Goal: Information Seeking & Learning: Understand process/instructions

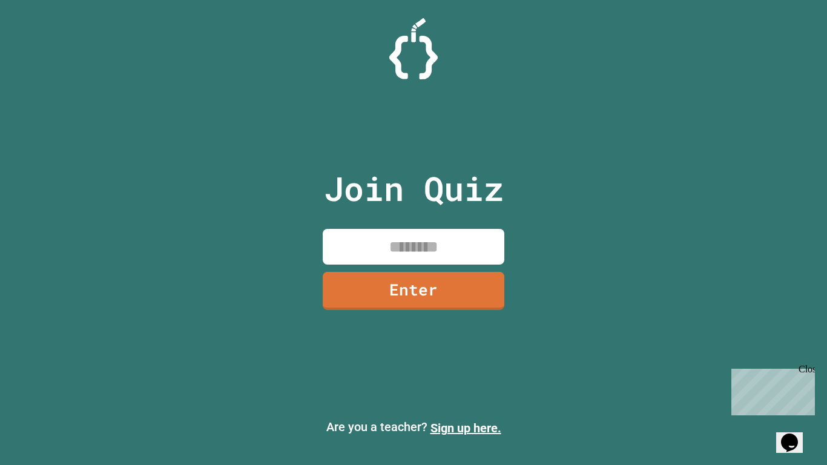
click at [439, 245] on input at bounding box center [414, 247] width 182 height 36
type input "********"
click at [455, 306] on link "Enter" at bounding box center [414, 291] width 182 height 38
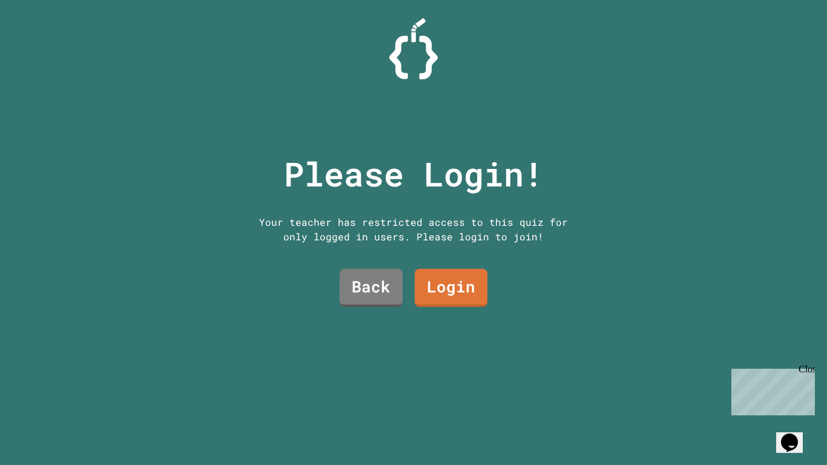
click at [465, 287] on link "Login" at bounding box center [451, 288] width 73 height 38
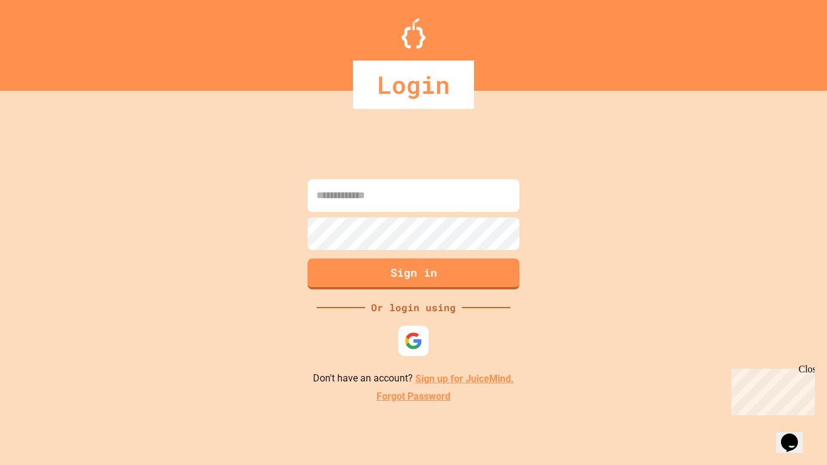
click at [419, 336] on img at bounding box center [414, 341] width 18 height 18
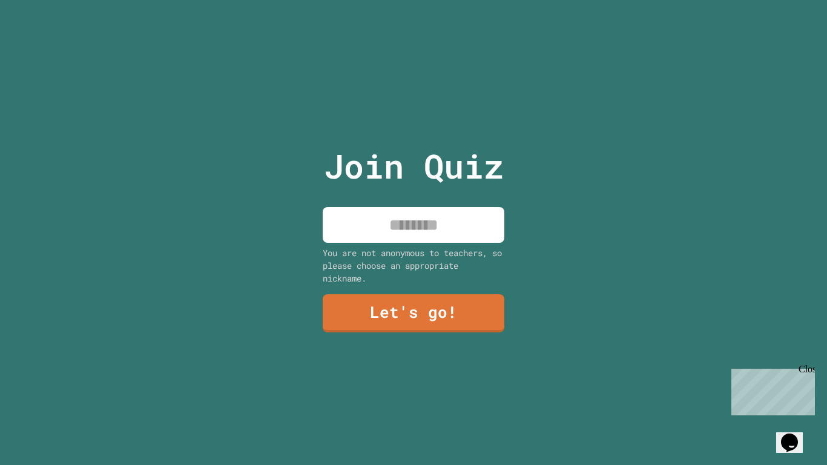
click at [476, 232] on input at bounding box center [414, 225] width 182 height 36
type input "*****"
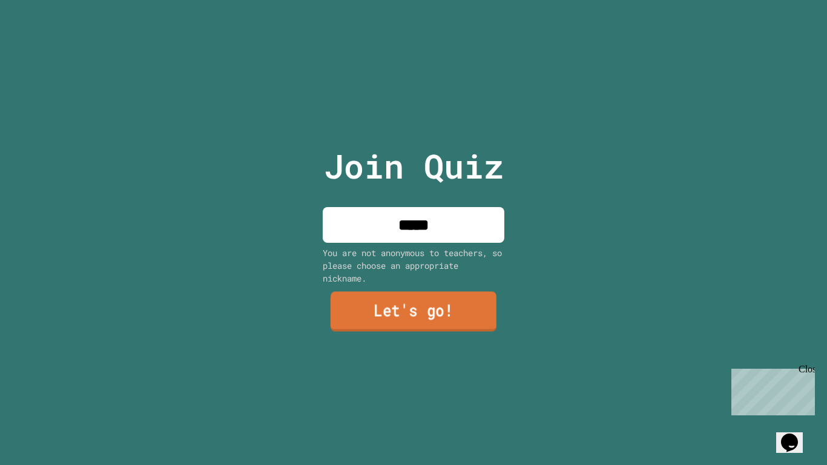
click at [470, 307] on link "Let's go!" at bounding box center [414, 311] width 166 height 40
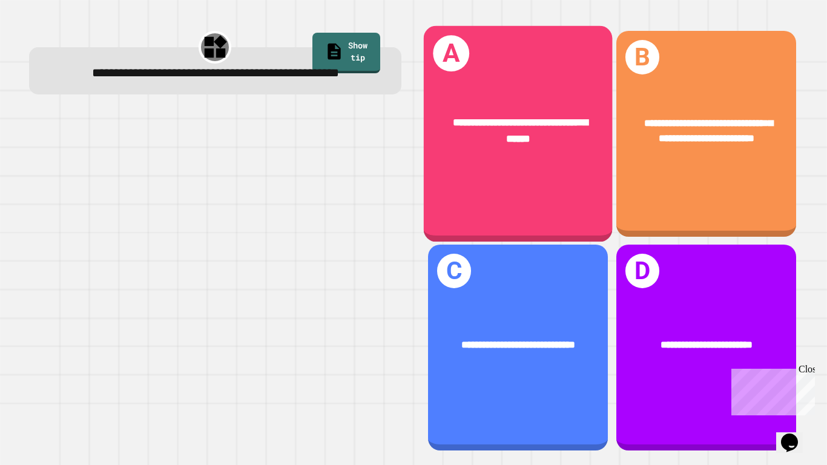
click at [592, 205] on div "**********" at bounding box center [517, 133] width 189 height 216
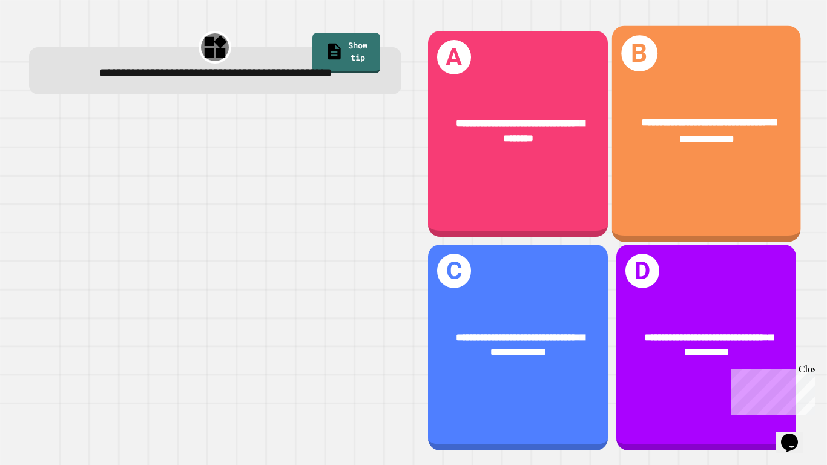
click at [678, 135] on span "**********" at bounding box center [708, 130] width 135 height 26
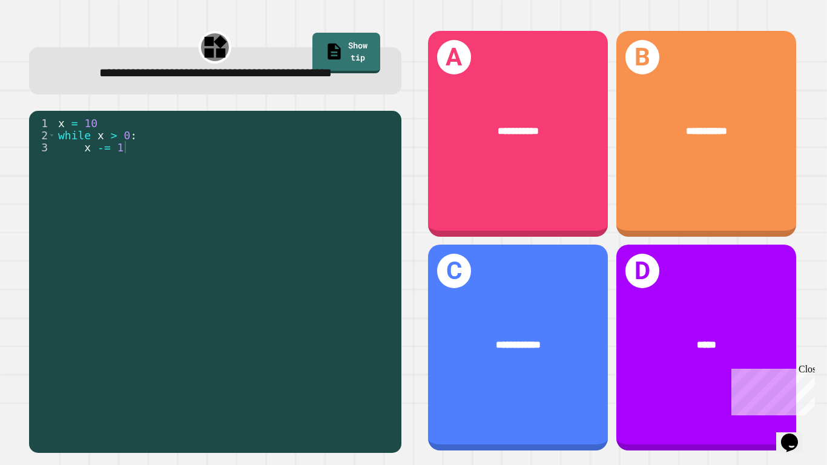
click at [328, 49] on link "Show tip" at bounding box center [347, 53] width 68 height 41
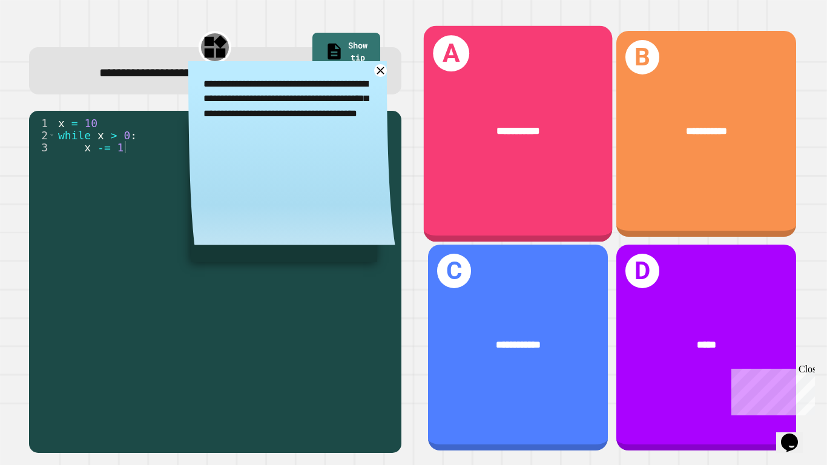
click at [501, 179] on div "**********" at bounding box center [517, 133] width 189 height 216
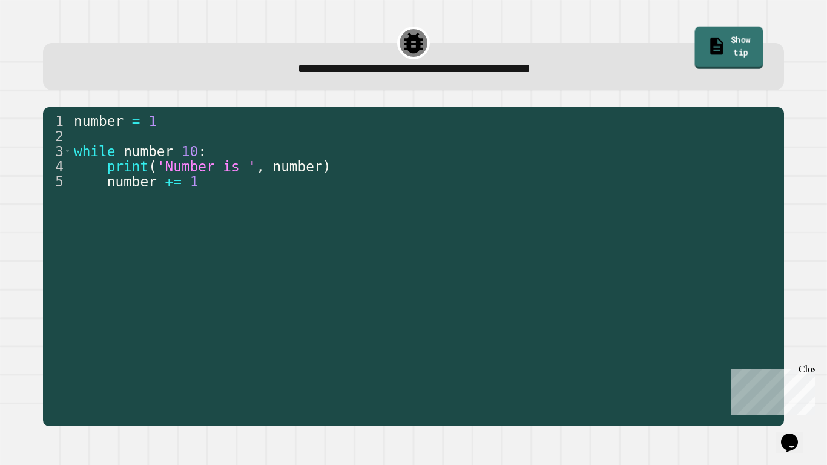
click at [695, 48] on link "Show tip" at bounding box center [729, 48] width 68 height 42
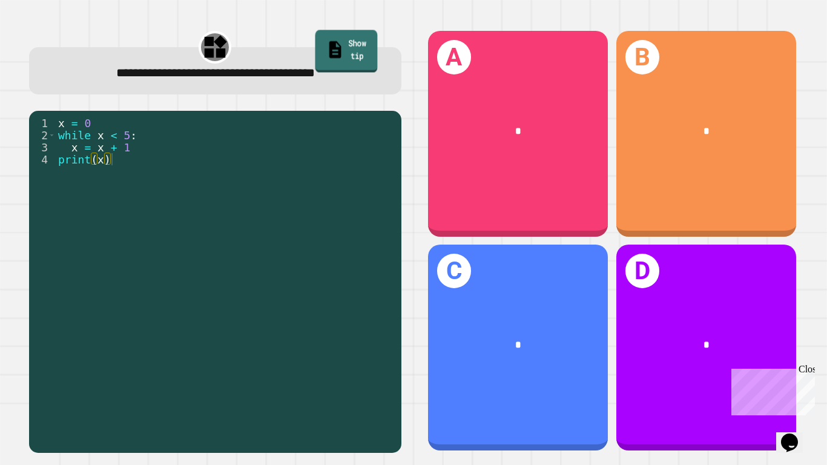
click at [352, 55] on link "Show tip" at bounding box center [346, 51] width 62 height 42
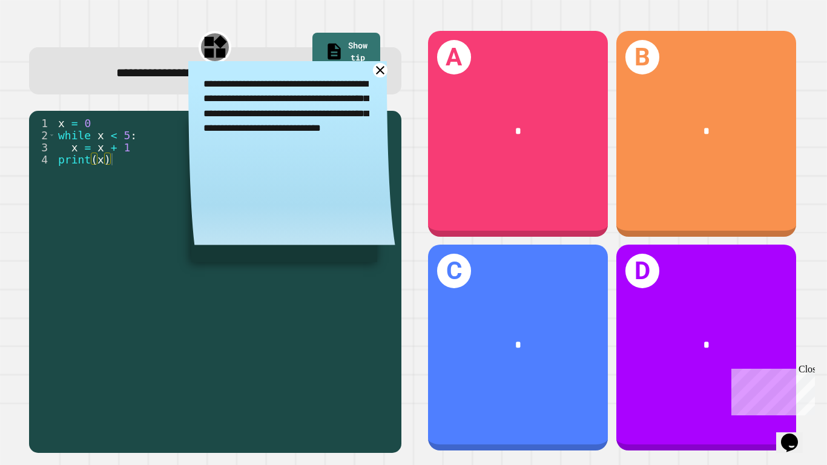
click at [382, 71] on icon at bounding box center [380, 70] width 15 height 15
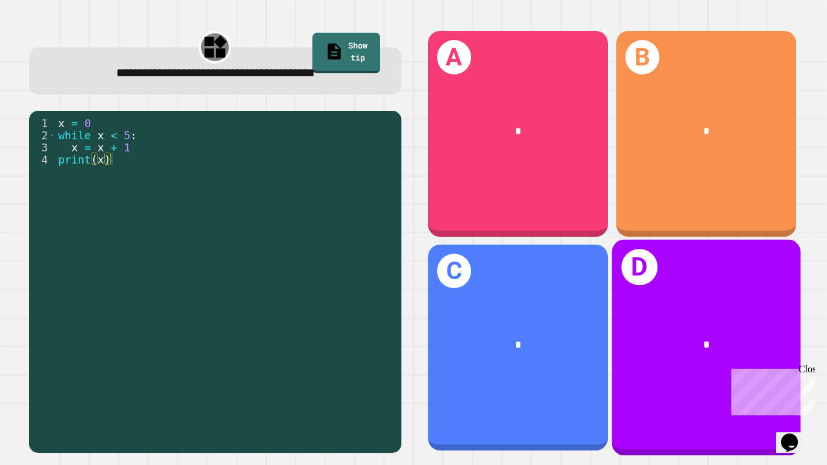
click at [664, 288] on div "D *" at bounding box center [706, 348] width 189 height 216
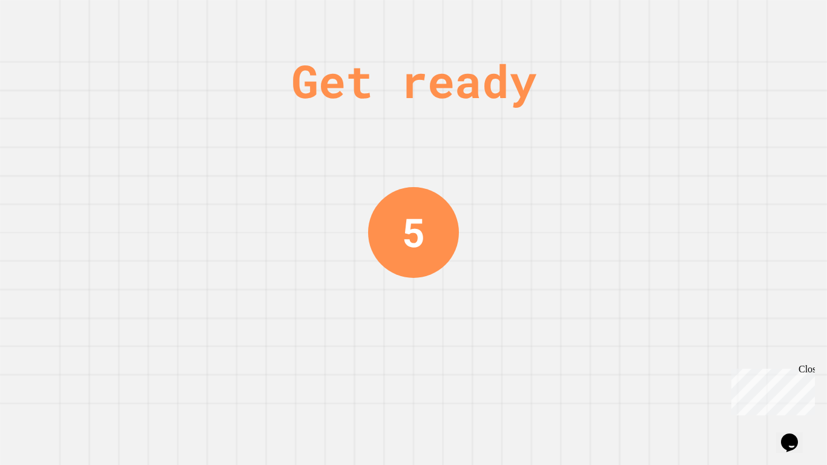
click at [579, 319] on div "Get ready 5" at bounding box center [413, 232] width 827 height 465
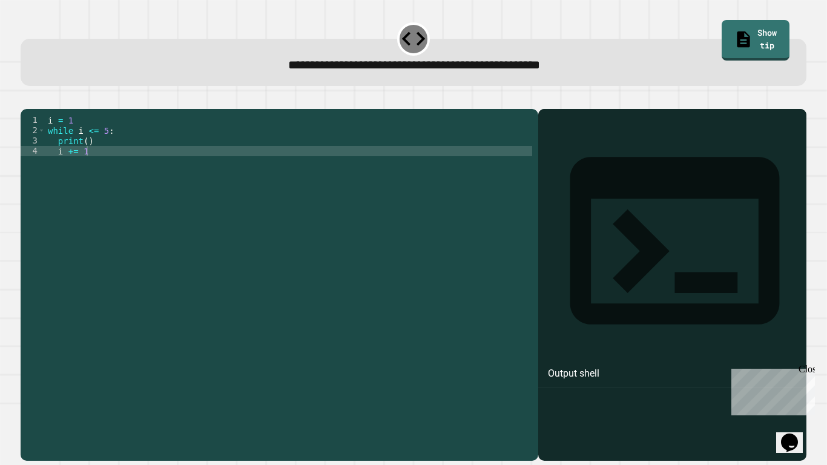
click at [255, 162] on div "i = 1 while i <= 5 : print ( ) i += 1" at bounding box center [288, 279] width 487 height 329
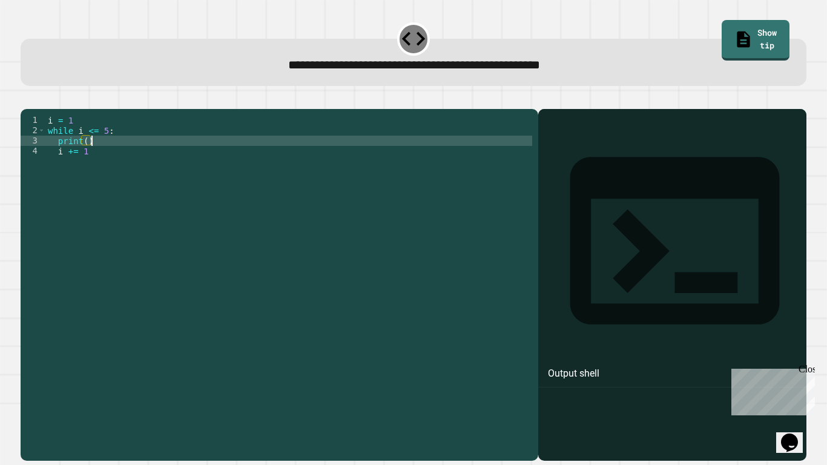
click at [246, 168] on div "i = 1 while i <= 5 : print ( ) i += 1" at bounding box center [288, 279] width 487 height 329
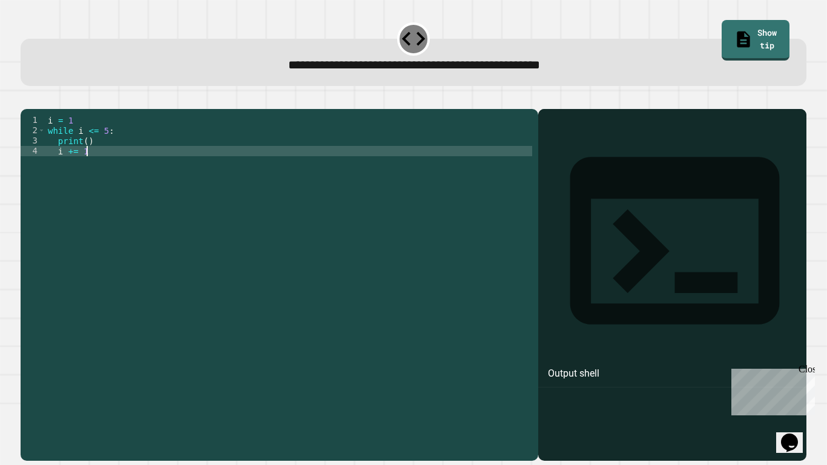
type textarea "******"
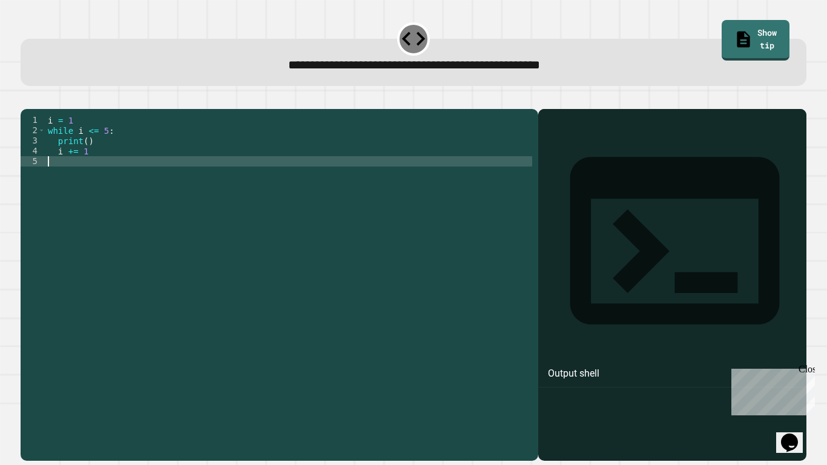
type textarea "******"
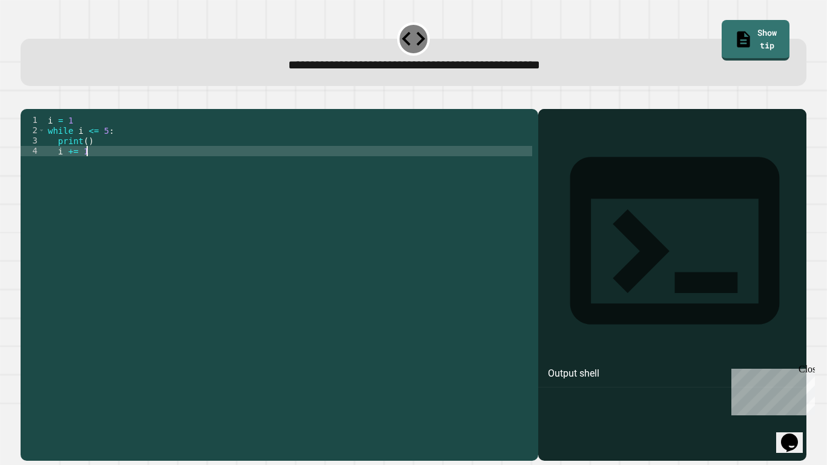
click at [287, 169] on div "i = 1 while i <= 5 : print ( ) i += 1" at bounding box center [288, 279] width 487 height 329
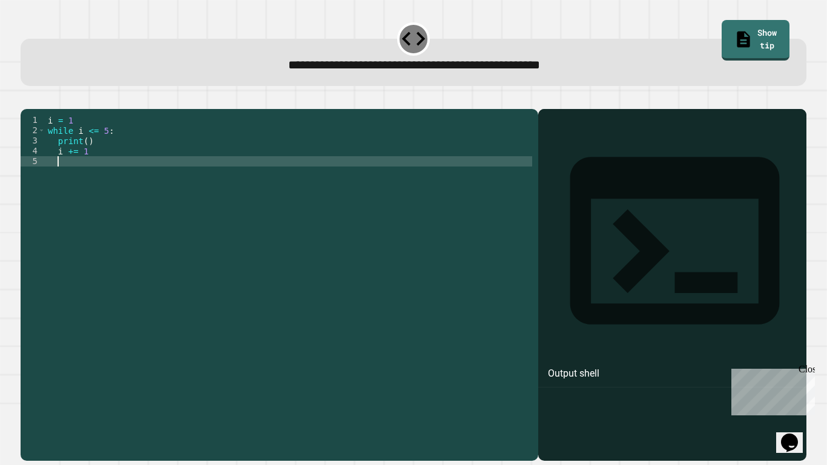
type textarea "*"
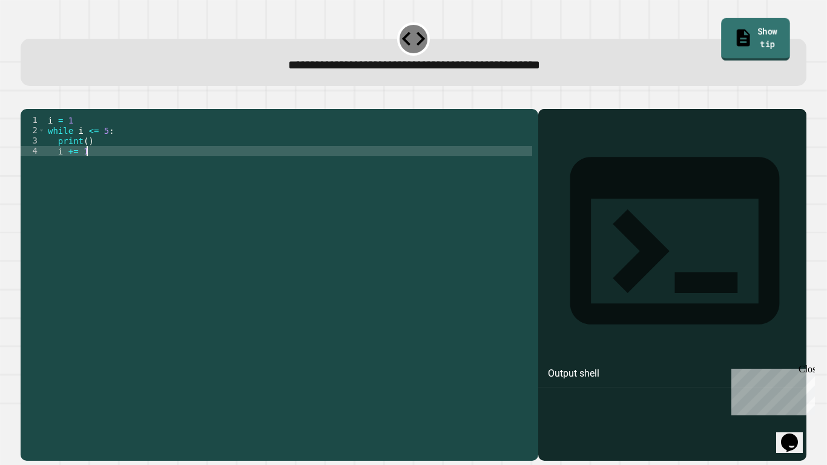
click at [721, 47] on link "Show tip" at bounding box center [755, 39] width 68 height 42
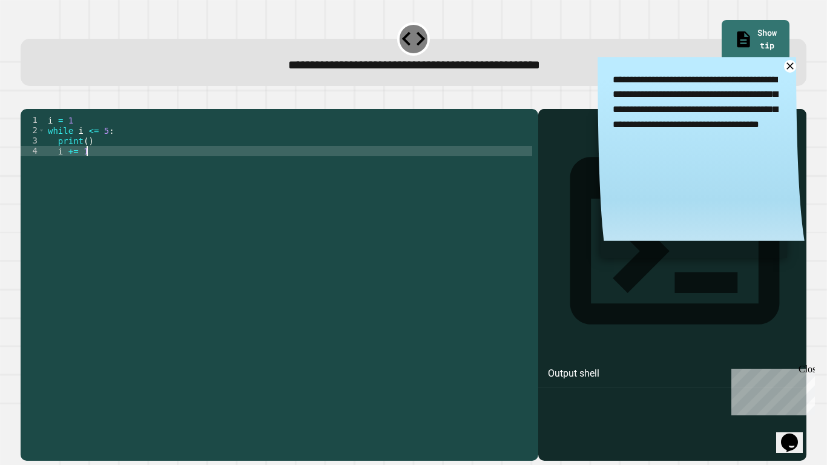
click at [505, 169] on div "i = 1 while i <= 5 : print ( ) i += 1" at bounding box center [288, 279] width 487 height 329
click at [495, 168] on div "i = 1 while i <= 5 : print ( ) i += 1" at bounding box center [288, 279] width 487 height 329
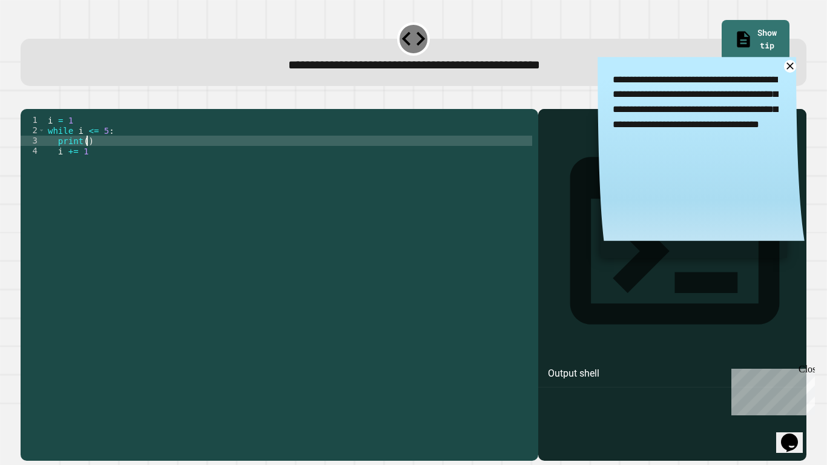
click at [88, 160] on div "i = 1 while i <= 5 : print ( ) i += 1" at bounding box center [288, 279] width 487 height 329
type textarea "********"
click at [27, 99] on icon "button" at bounding box center [27, 99] width 0 height 0
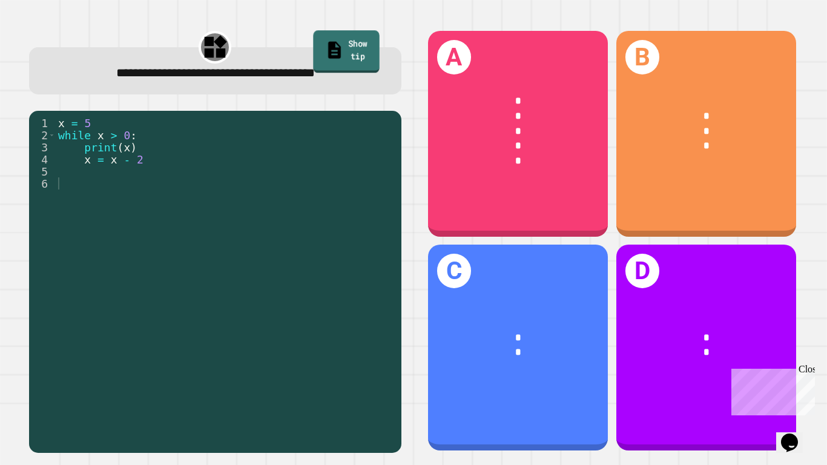
click at [360, 39] on link "Show tip" at bounding box center [346, 51] width 66 height 42
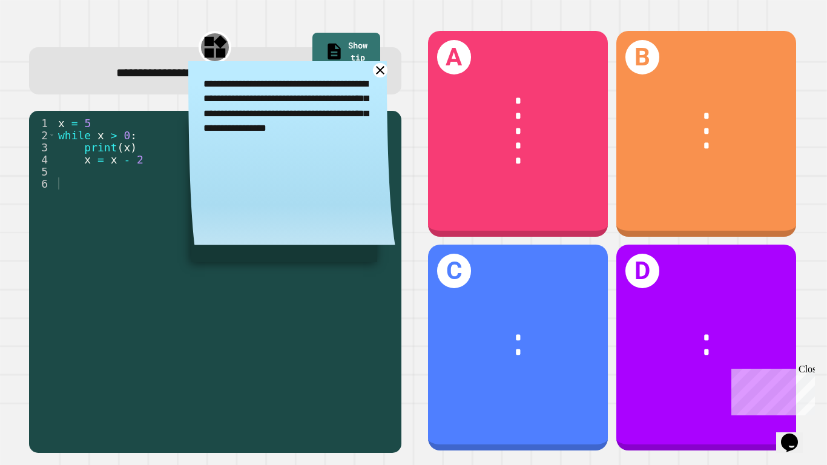
click at [386, 71] on link at bounding box center [380, 70] width 15 height 15
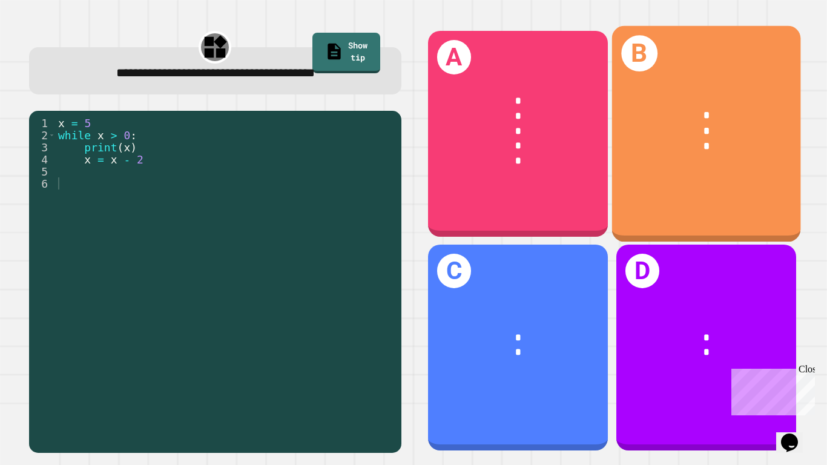
click at [651, 171] on div "* * *" at bounding box center [706, 130] width 189 height 89
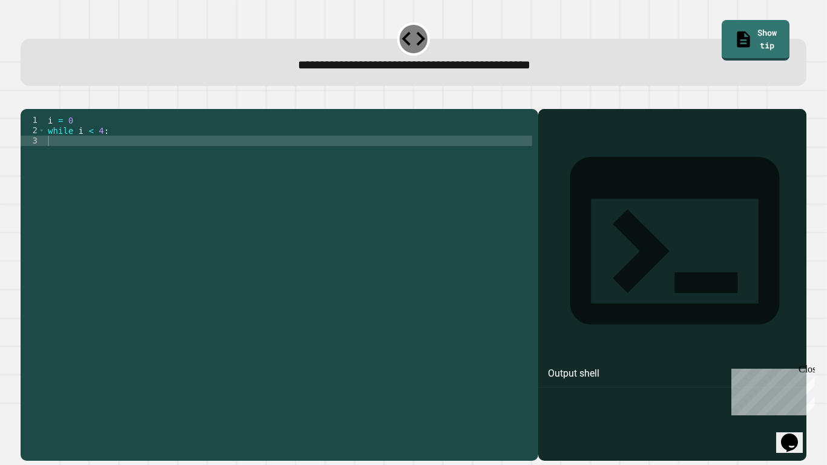
click at [102, 157] on div "i = 0 while i < 4 :" at bounding box center [288, 279] width 487 height 329
click at [38, 107] on icon "button" at bounding box center [34, 106] width 7 height 8
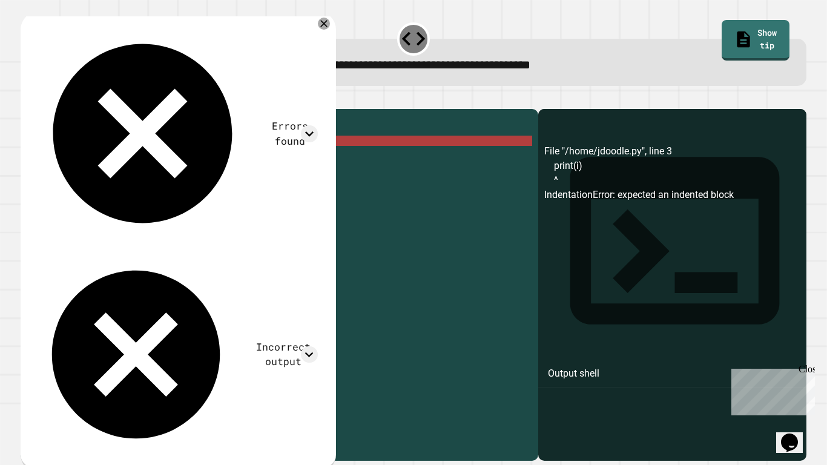
drag, startPoint x: 131, startPoint y: 165, endPoint x: 48, endPoint y: 164, distance: 83.0
click at [48, 164] on div "i = 0 while i < 4 : print ( i )" at bounding box center [288, 279] width 487 height 329
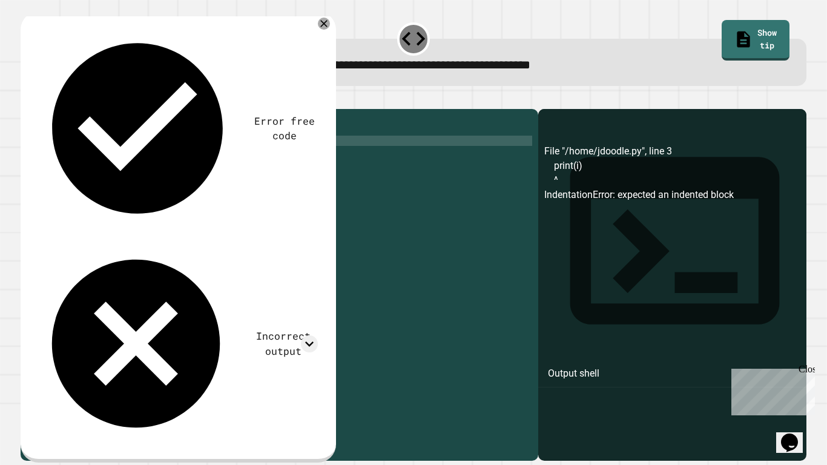
scroll to position [0, 1]
type textarea "*"
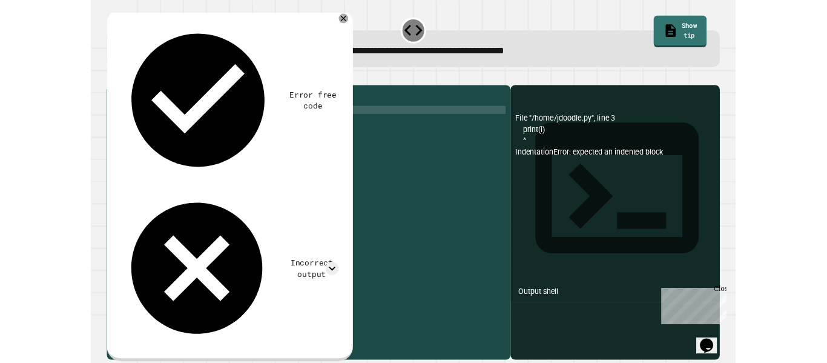
scroll to position [0, 0]
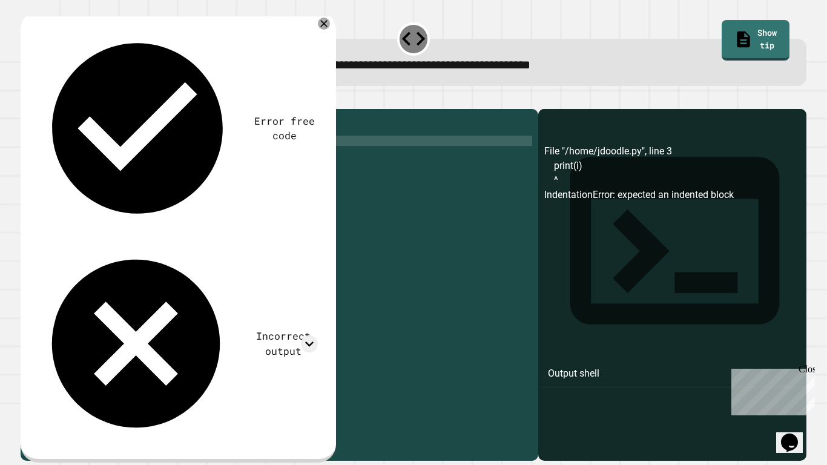
click at [330, 20] on div at bounding box center [324, 24] width 12 height 12
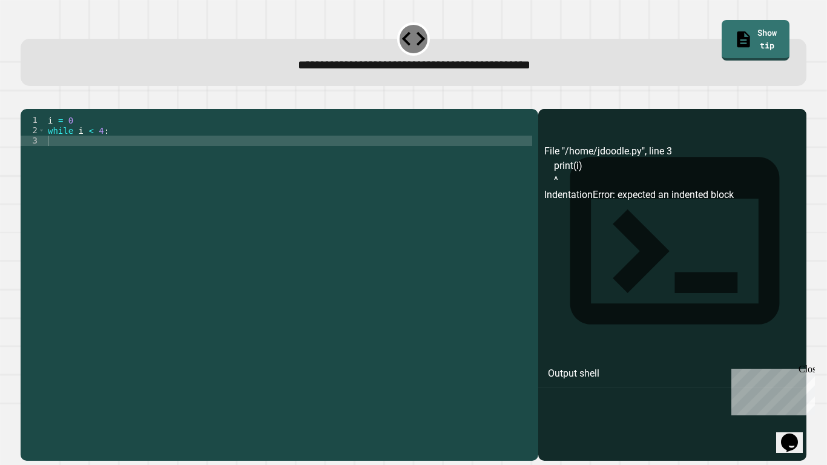
click at [773, 36] on link "Show tip" at bounding box center [756, 40] width 68 height 41
